Goal: Transaction & Acquisition: Purchase product/service

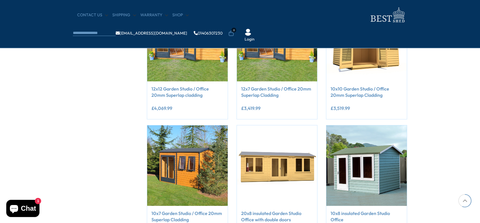
scroll to position [266, 0]
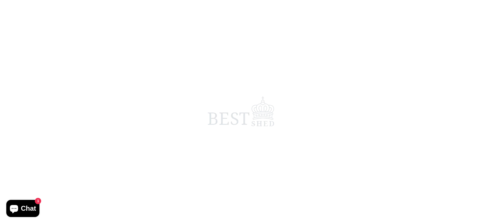
scroll to position [29, 0]
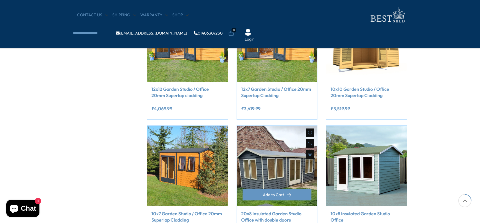
click at [276, 169] on img at bounding box center [277, 166] width 81 height 81
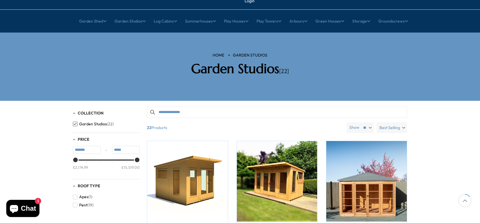
scroll to position [38, 0]
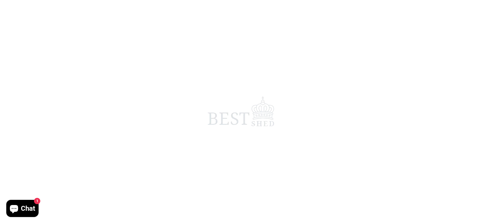
scroll to position [29, 0]
